Goal: Information Seeking & Learning: Find contact information

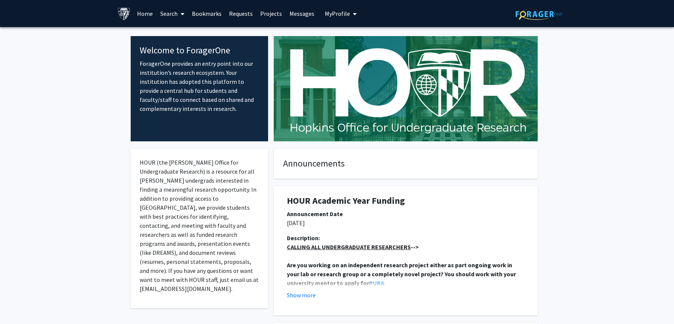
scroll to position [141, 0]
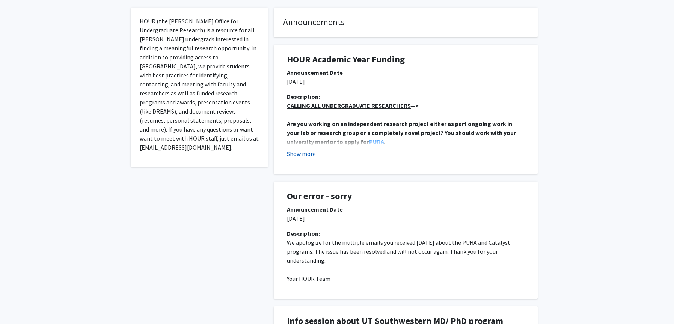
click at [308, 150] on button "Show more" at bounding box center [301, 153] width 29 height 9
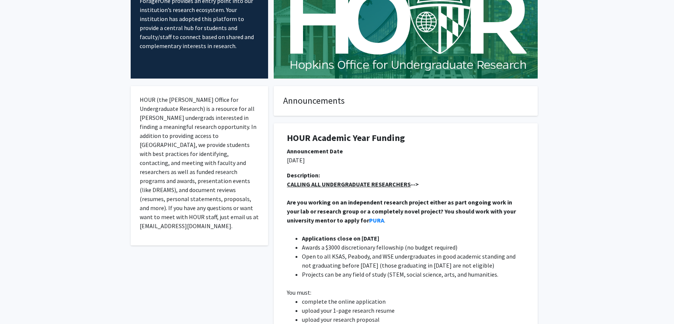
scroll to position [0, 0]
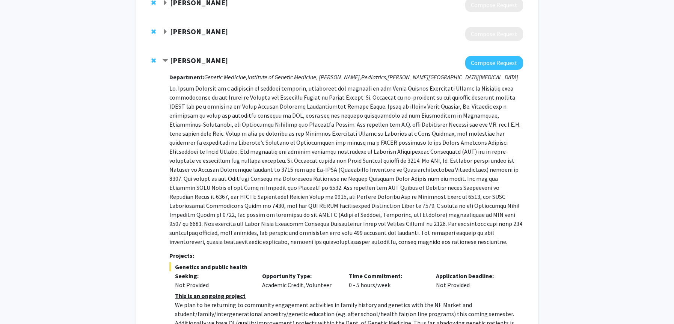
scroll to position [98, 0]
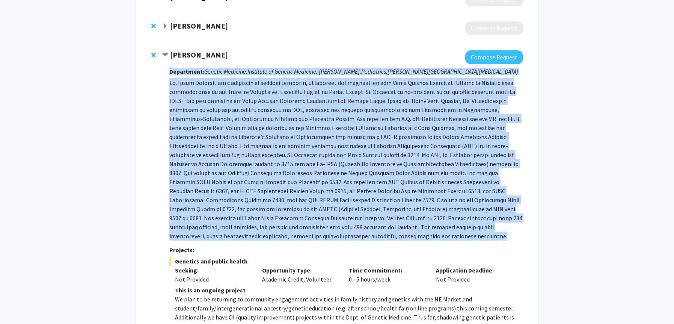
drag, startPoint x: 325, startPoint y: 62, endPoint x: 351, endPoint y: 244, distance: 184.0
click at [351, 244] on div "Joann Bodurtha Compose Request Department: Genetic Medicine, Institute of Genet…" at bounding box center [342, 207] width 360 height 315
click at [351, 244] on div "Department: Genetic Medicine, Institute of Genetic Medicine, McKusick-Nathans, …" at bounding box center [345, 214] width 353 height 301
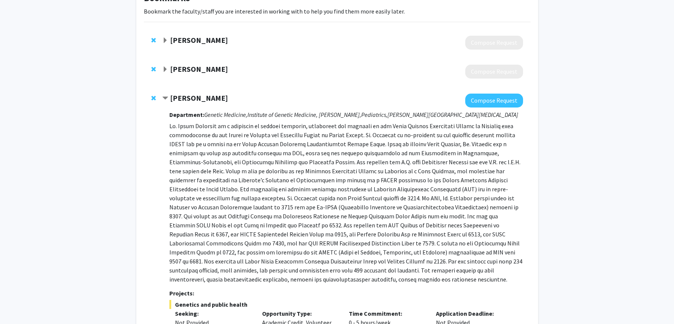
scroll to position [53, 0]
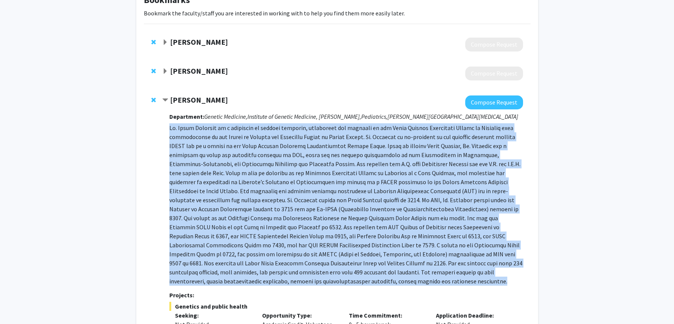
drag, startPoint x: 325, startPoint y: 122, endPoint x: 364, endPoint y: 288, distance: 170.0
click at [365, 288] on div "Department: Genetic Medicine, Institute of Genetic Medicine, McKusick-Nathans, …" at bounding box center [345, 259] width 353 height 301
click at [364, 288] on div "Department: Genetic Medicine, Institute of Genetic Medicine, McKusick-Nathans, …" at bounding box center [345, 259] width 353 height 301
drag, startPoint x: 364, startPoint y: 288, endPoint x: 364, endPoint y: 122, distance: 165.9
click at [364, 122] on div "Department: Genetic Medicine, Institute of Genetic Medicine, McKusick-Nathans, …" at bounding box center [345, 259] width 353 height 301
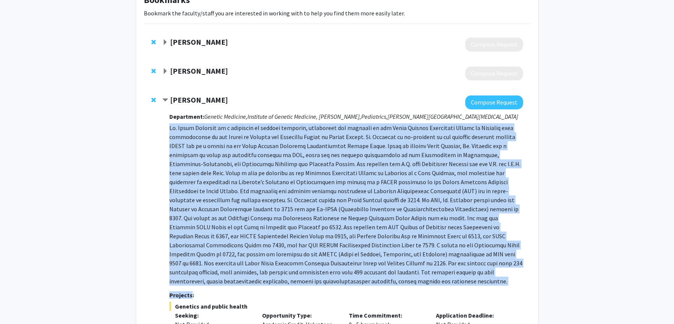
click at [364, 122] on div "Department: Genetic Medicine, Institute of Genetic Medicine, McKusick-Nathans, …" at bounding box center [345, 259] width 353 height 301
drag, startPoint x: 364, startPoint y: 122, endPoint x: 393, endPoint y: 277, distance: 157.7
click at [393, 277] on div "Department: Genetic Medicine, Institute of Genetic Medicine, McKusick-Nathans, …" at bounding box center [345, 259] width 353 height 301
click at [393, 277] on p at bounding box center [345, 204] width 353 height 162
drag, startPoint x: 393, startPoint y: 278, endPoint x: 389, endPoint y: 121, distance: 156.6
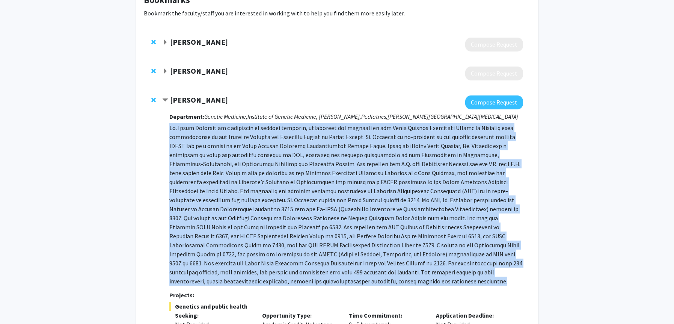
click at [389, 121] on div "Department: Genetic Medicine, Institute of Genetic Medicine, McKusick-Nathans, …" at bounding box center [345, 259] width 353 height 301
drag, startPoint x: 389, startPoint y: 121, endPoint x: 386, endPoint y: 281, distance: 159.6
click at [386, 281] on div "Department: Genetic Medicine, Institute of Genetic Medicine, McKusick-Nathans, …" at bounding box center [345, 259] width 353 height 301
click at [386, 281] on p at bounding box center [345, 204] width 353 height 162
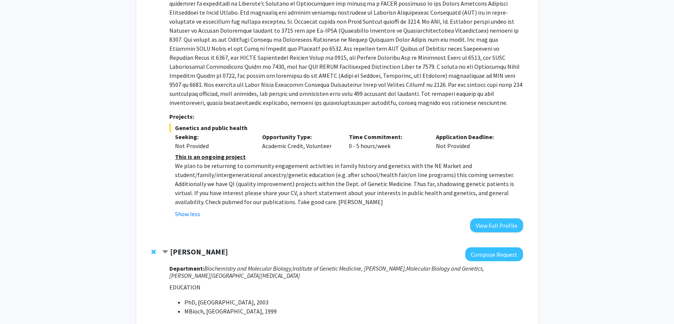
scroll to position [246, 0]
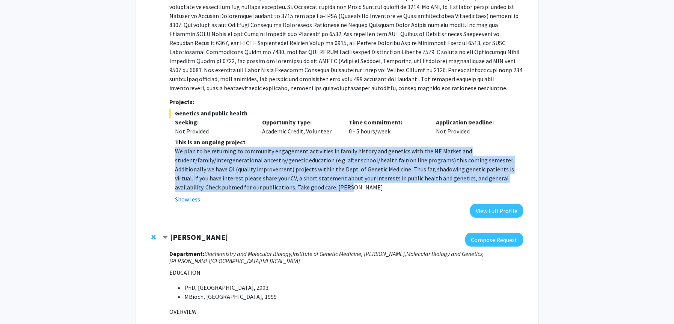
drag, startPoint x: 345, startPoint y: 188, endPoint x: 343, endPoint y: 142, distance: 45.8
click at [343, 142] on div "This is an ongoing project We plan to be returning to community engagement acti…" at bounding box center [349, 164] width 348 height 54
click at [293, 144] on p "This is an ongoing project" at bounding box center [349, 141] width 348 height 9
drag, startPoint x: 325, startPoint y: 190, endPoint x: 309, endPoint y: 145, distance: 47.5
click at [309, 145] on div "This is an ongoing project We plan to be returning to community engagement acti…" at bounding box center [349, 164] width 348 height 54
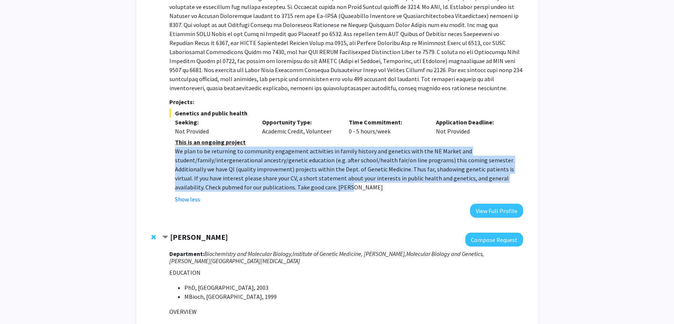
click at [309, 145] on p "This is an ongoing project" at bounding box center [349, 141] width 348 height 9
drag, startPoint x: 331, startPoint y: 194, endPoint x: 317, endPoint y: 143, distance: 52.9
click at [317, 143] on fg-read-more "This is an ongoing project We plan to be returning to community engagement acti…" at bounding box center [345, 170] width 353 height 66
click at [317, 143] on p "This is an ongoing project" at bounding box center [349, 141] width 348 height 9
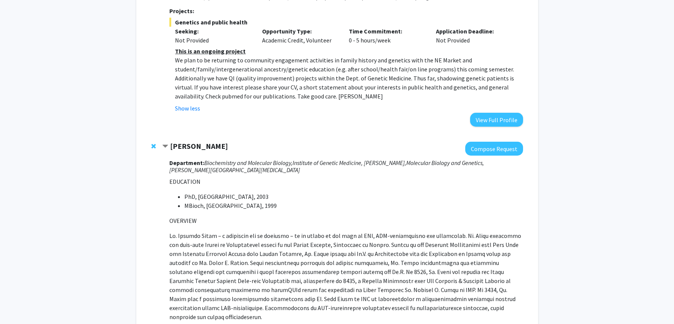
scroll to position [345, 0]
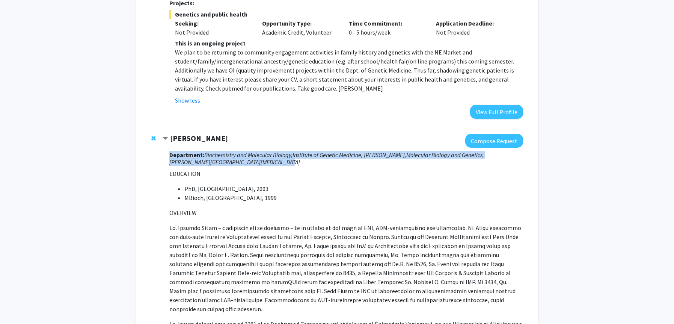
drag, startPoint x: 275, startPoint y: 163, endPoint x: 271, endPoint y: 148, distance: 15.8
drag, startPoint x: 271, startPoint y: 148, endPoint x: 271, endPoint y: 158, distance: 10.5
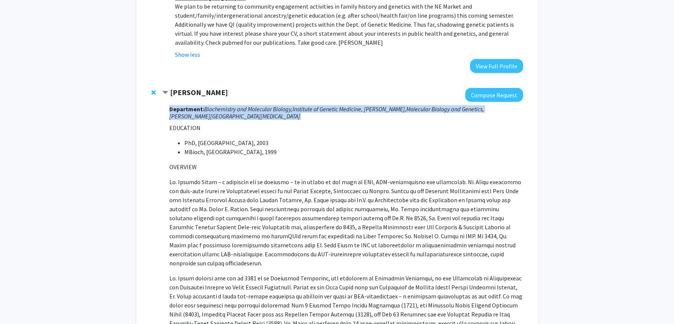
scroll to position [391, 0]
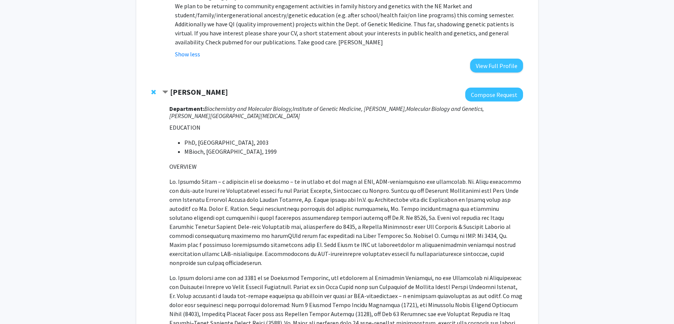
click at [278, 170] on p "OVERVIEW" at bounding box center [345, 166] width 353 height 9
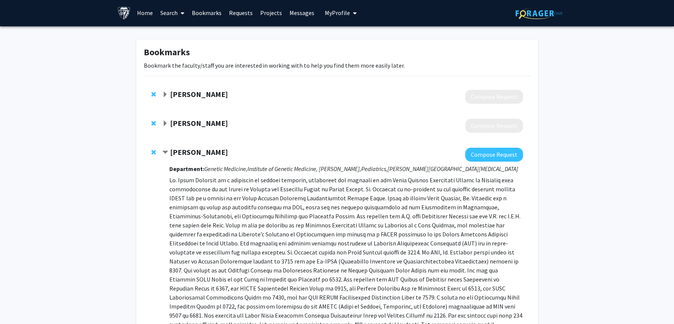
scroll to position [0, 0]
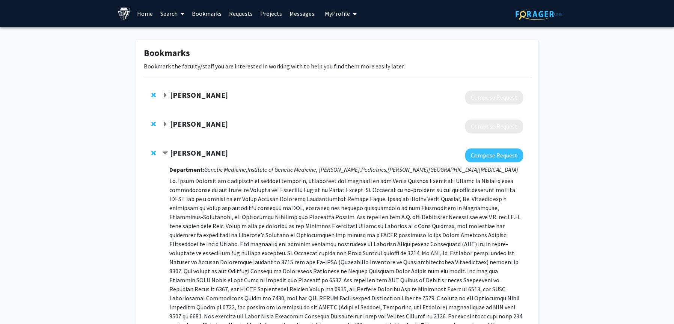
click at [170, 12] on link "Search" at bounding box center [173, 13] width 32 height 26
click at [179, 36] on span "Faculty/Staff" at bounding box center [184, 34] width 55 height 15
click at [175, 13] on link "Search" at bounding box center [173, 13] width 32 height 26
click at [179, 33] on span "Faculty/Staff" at bounding box center [184, 34] width 55 height 15
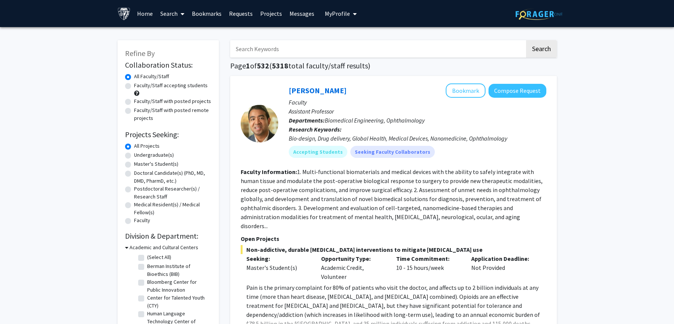
click at [257, 53] on input "Search Keywords" at bounding box center [377, 48] width 295 height 17
type input "d"
type input "james segars"
click at [526, 40] on button "Search" at bounding box center [541, 48] width 31 height 17
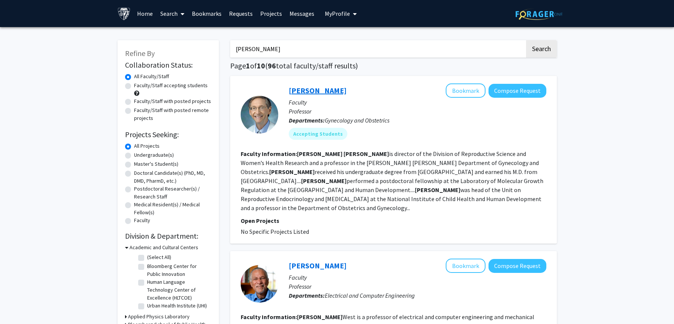
click at [314, 91] on link "James Segars" at bounding box center [318, 90] width 58 height 9
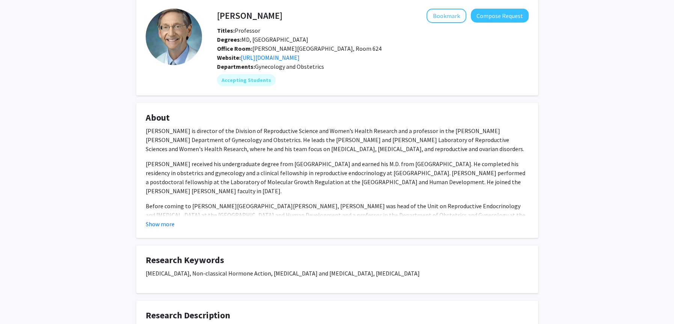
scroll to position [30, 0]
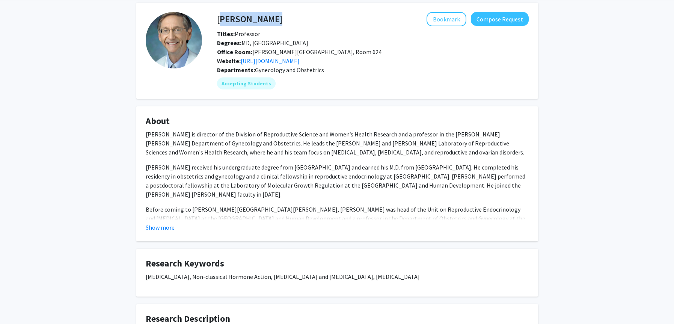
drag, startPoint x: 287, startPoint y: 24, endPoint x: 218, endPoint y: 15, distance: 70.0
click at [218, 15] on div "James Segars Bookmark Compose Request" at bounding box center [372, 19] width 323 height 14
copy h4 "James Segars"
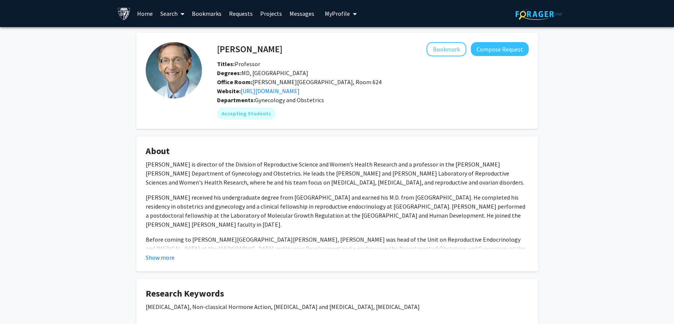
click at [169, 13] on link "Search" at bounding box center [173, 13] width 32 height 26
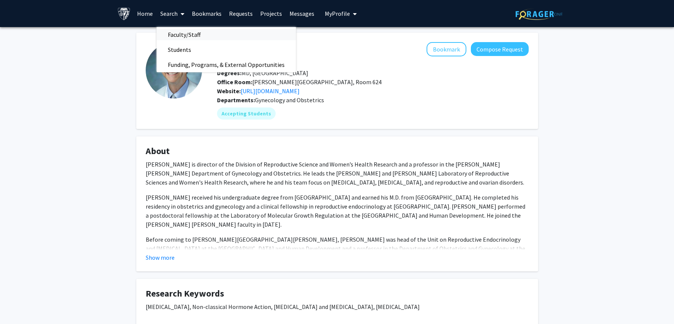
click at [179, 37] on span "Faculty/Staff" at bounding box center [184, 34] width 55 height 15
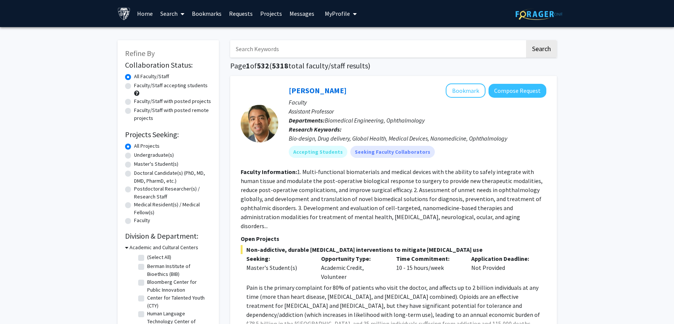
click at [254, 51] on input "Search Keywords" at bounding box center [377, 48] width 295 height 17
type input "obgyn"
click at [526, 40] on button "Search" at bounding box center [541, 48] width 31 height 17
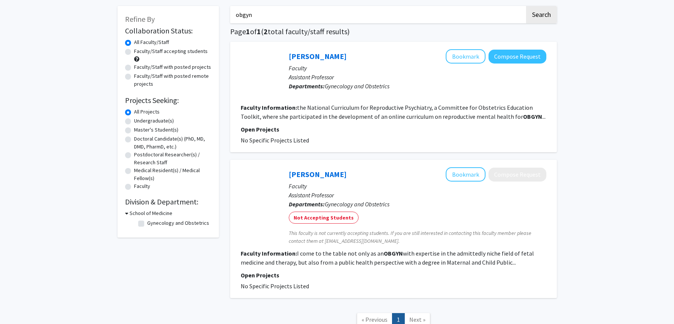
scroll to position [91, 0]
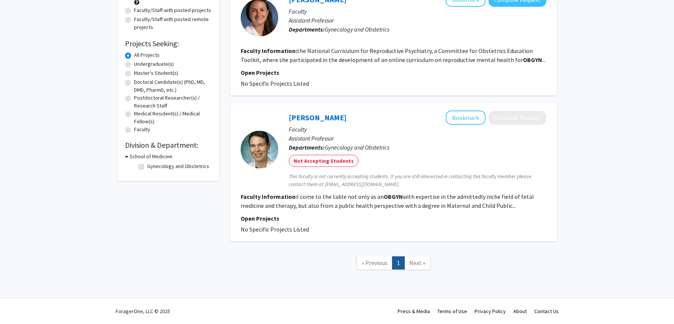
drag, startPoint x: 393, startPoint y: 122, endPoint x: 393, endPoint y: 225, distance: 102.5
click at [393, 225] on fg-search-faculty "Mara Rosner Bookmark Compose Request Faculty Assistant Professor Departments: G…" at bounding box center [394, 171] width 306 height 123
click at [393, 225] on fg-project-list "No Specific Projects Listed" at bounding box center [394, 229] width 306 height 9
drag, startPoint x: 393, startPoint y: 229, endPoint x: 393, endPoint y: 187, distance: 42.8
click at [393, 187] on fg-search-faculty "Mara Rosner Bookmark Compose Request Faculty Assistant Professor Departments: G…" at bounding box center [394, 171] width 306 height 123
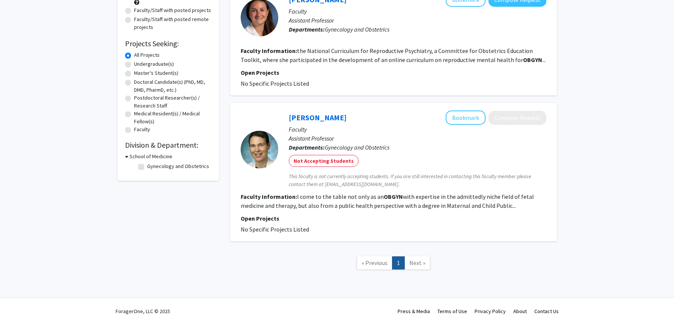
click at [393, 187] on span "This faculty is not currently accepting students. If you are still interested i…" at bounding box center [418, 180] width 258 height 16
drag, startPoint x: 387, startPoint y: 185, endPoint x: 394, endPoint y: 209, distance: 25.4
click at [394, 209] on fg-search-faculty "Mara Rosner Bookmark Compose Request Faculty Assistant Professor Departments: G…" at bounding box center [394, 171] width 306 height 123
click at [392, 209] on section "Faculty Information: I come to the table not only as an OBGYN with expertise in…" at bounding box center [394, 201] width 306 height 18
drag, startPoint x: 392, startPoint y: 210, endPoint x: 391, endPoint y: 188, distance: 21.8
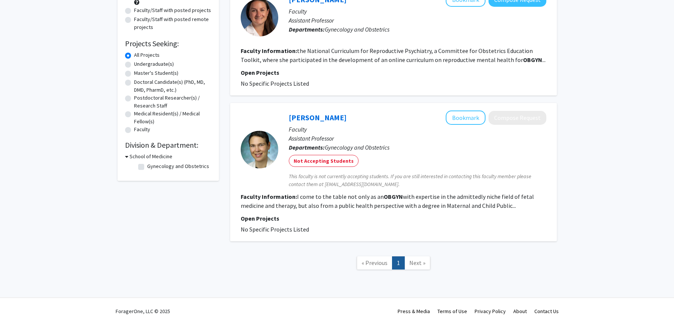
click at [391, 188] on fg-search-faculty "Mara Rosner Bookmark Compose Request Faculty Assistant Professor Departments: G…" at bounding box center [394, 171] width 306 height 123
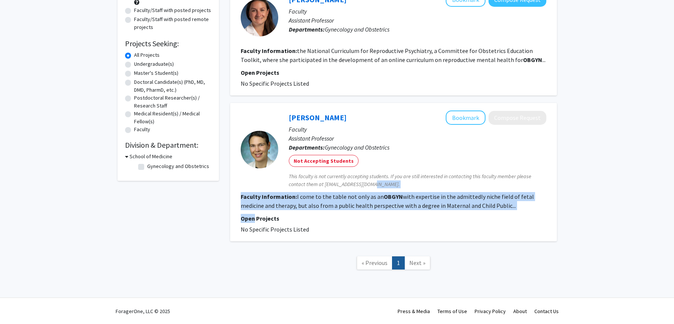
drag, startPoint x: 391, startPoint y: 188, endPoint x: 394, endPoint y: 212, distance: 23.5
click at [394, 212] on fg-search-faculty "Mara Rosner Bookmark Compose Request Faculty Assistant Professor Departments: G…" at bounding box center [394, 171] width 306 height 123
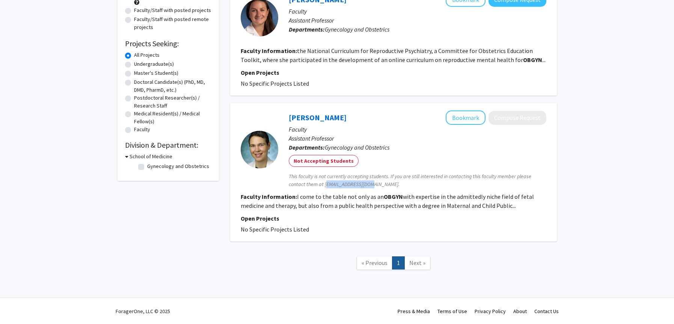
drag, startPoint x: 325, startPoint y: 183, endPoint x: 368, endPoint y: 209, distance: 50.5
click at [368, 184] on span "This faculty is not currently accepting students. If you are still interested i…" at bounding box center [418, 180] width 258 height 16
click at [366, 182] on span "This faculty is not currently accepting students. If you are still interested i…" at bounding box center [418, 180] width 258 height 16
drag, startPoint x: 324, startPoint y: 185, endPoint x: 366, endPoint y: 181, distance: 42.7
click at [366, 181] on span "This faculty is not currently accepting students. If you are still interested i…" at bounding box center [418, 180] width 258 height 16
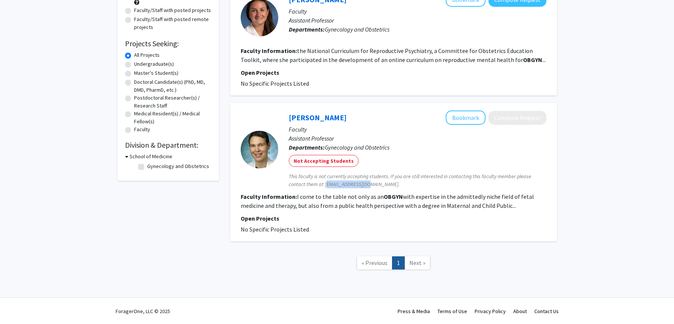
copy span "mrosner5@jhmi.edu"
click at [305, 115] on link "Mara Rosner" at bounding box center [318, 117] width 58 height 9
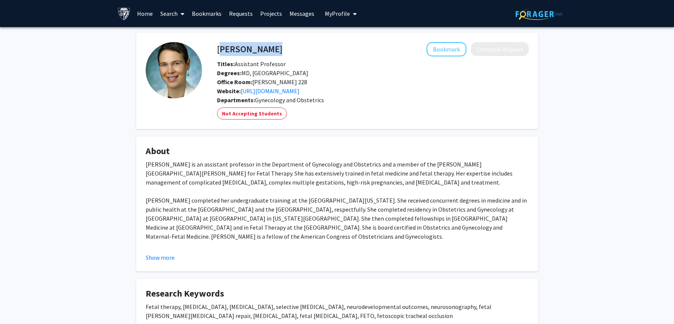
drag, startPoint x: 281, startPoint y: 41, endPoint x: 217, endPoint y: 48, distance: 63.8
click at [217, 48] on fg-card "Mara Rosner Bookmark Compose Request Titles: Assistant Professor Degrees: MD, T…" at bounding box center [337, 81] width 402 height 96
copy h4 "Mara Rosner"
click at [176, 12] on link "Search" at bounding box center [173, 13] width 32 height 26
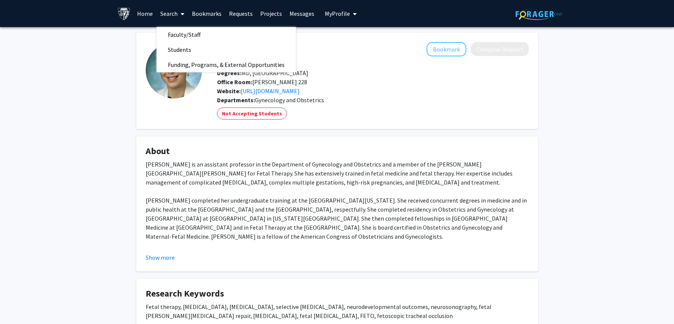
click at [215, 14] on link "Bookmarks" at bounding box center [206, 13] width 37 height 26
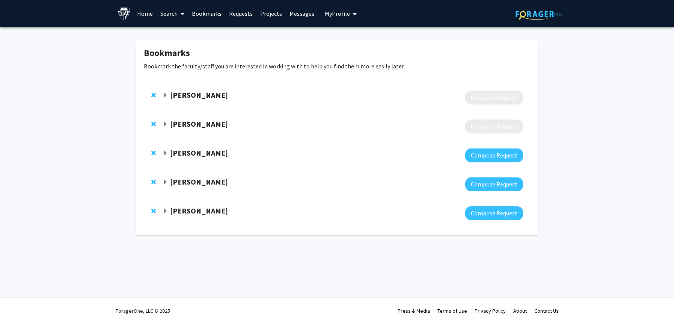
click at [166, 95] on span "Expand Howard Zacur Bookmark" at bounding box center [165, 95] width 6 height 6
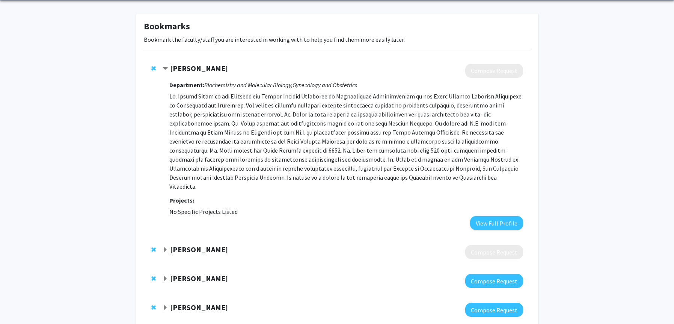
scroll to position [30, 0]
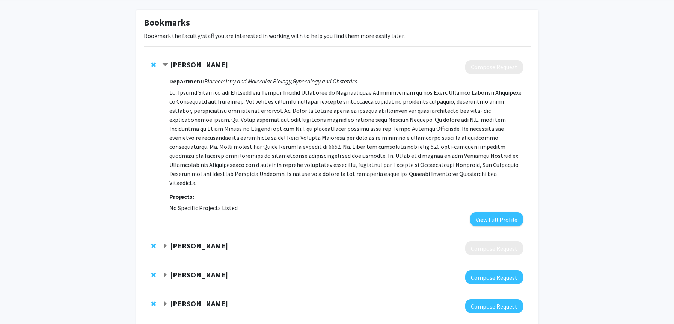
drag, startPoint x: 237, startPoint y: 194, endPoint x: 241, endPoint y: 87, distance: 107.4
click at [241, 87] on div "Department: Biochemistry and Molecular Biology, Gynecology and Obstetrics Proje…" at bounding box center [345, 150] width 353 height 152
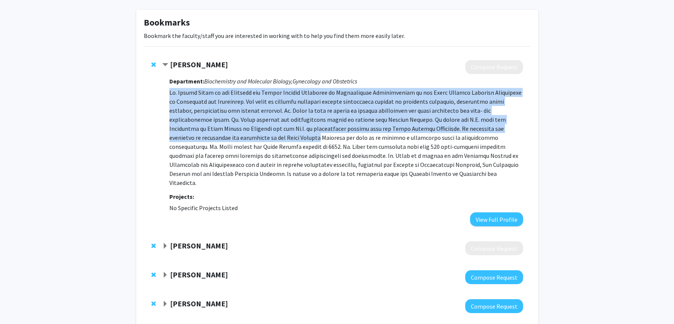
drag, startPoint x: 241, startPoint y: 87, endPoint x: 241, endPoint y: 138, distance: 51.1
click at [242, 138] on div "Department: Biochemistry and Molecular Biology, Gynecology and Obstetrics Proje…" at bounding box center [345, 150] width 353 height 152
click at [241, 138] on p at bounding box center [345, 137] width 353 height 99
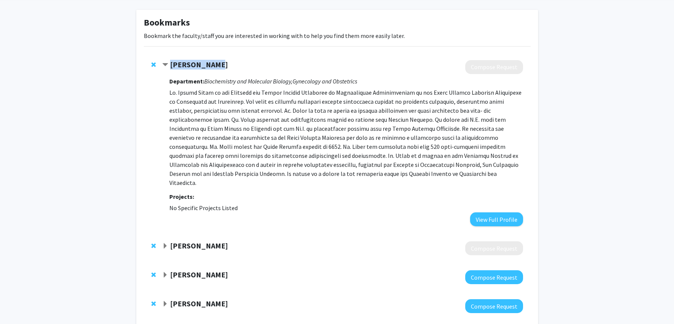
drag, startPoint x: 219, startPoint y: 65, endPoint x: 171, endPoint y: 65, distance: 48.1
click at [171, 65] on div "Howard Zacur" at bounding box center [243, 64] width 162 height 9
copy strong "Howard Zacur"
